Goal: Use online tool/utility: Use online tool/utility

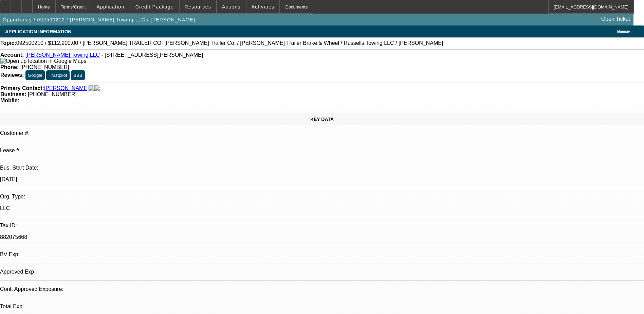
select select "0"
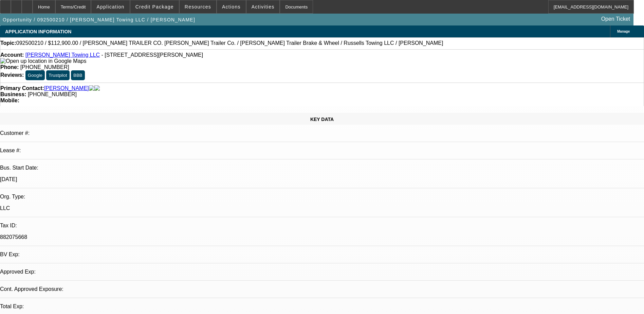
select select "0"
select select "1"
select select "3"
select select "6"
select select "1"
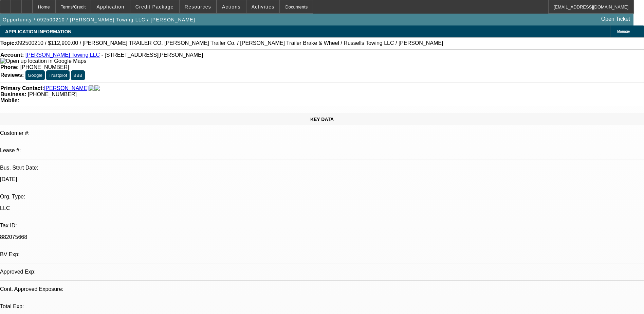
select select "3"
select select "6"
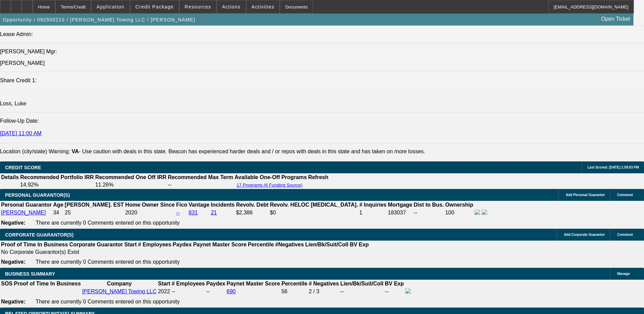
scroll to position [1053, 0]
